Goal: Find specific page/section: Find specific page/section

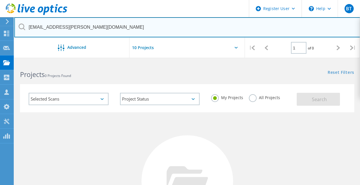
click at [212, 24] on input "Don.Kneisel@hrhcac.com" at bounding box center [187, 27] width 346 height 20
click at [103, 28] on input "Don.Kneisel@hrhcac.com" at bounding box center [187, 27] width 346 height 20
drag, startPoint x: 87, startPoint y: 28, endPoint x: 29, endPoint y: 35, distance: 58.6
click at [29, 35] on input "Don.Kneisel@hrhcac.com" at bounding box center [187, 27] width 346 height 20
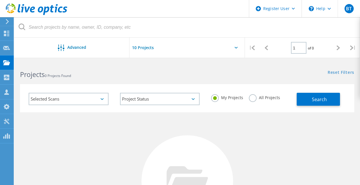
click at [33, 61] on html "Register User \n Help Explore Helpful Articles Contact Support BT Dell User Bre…" at bounding box center [180, 142] width 360 height 284
click at [29, 13] on icon at bounding box center [37, 9] width 62 height 12
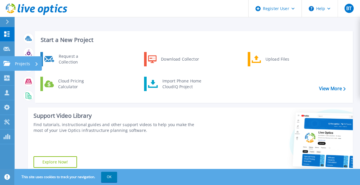
click at [9, 66] on link "Projects Projects" at bounding box center [7, 63] width 14 height 15
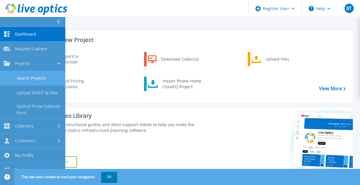
click at [25, 79] on link "Search Projects" at bounding box center [32, 78] width 65 height 15
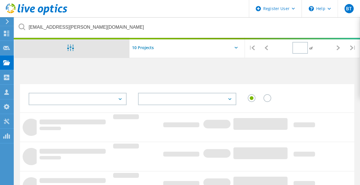
type input "1"
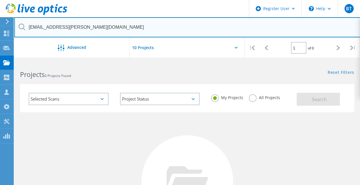
click at [86, 28] on input "[EMAIL_ADDRESS][PERSON_NAME][DOMAIN_NAME]" at bounding box center [187, 27] width 346 height 20
type input "[EMAIL_ADDRESS][PERSON_NAME][DOMAIN_NAME]"
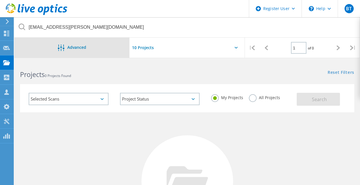
click at [110, 53] on div "Advanced" at bounding box center [71, 48] width 115 height 20
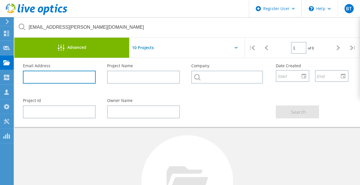
click at [77, 81] on input "text" at bounding box center [59, 77] width 73 height 13
paste input "Don.Kneisel@hrhcac.com"
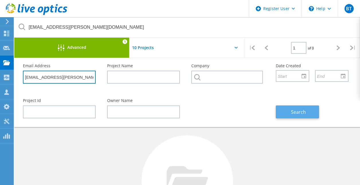
type input "Don.Kneisel@hrhcac.com"
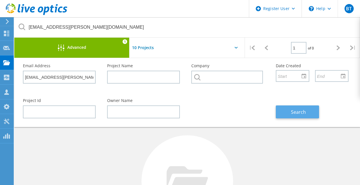
click at [286, 112] on button "Search" at bounding box center [297, 111] width 43 height 13
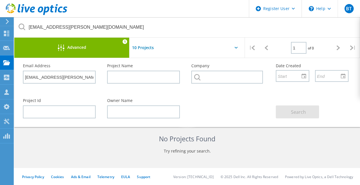
scroll to position [99, 0]
